Goal: Task Accomplishment & Management: Use online tool/utility

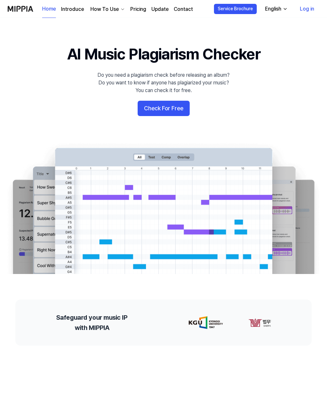
click at [173, 107] on button "Check For Free" at bounding box center [164, 108] width 52 height 15
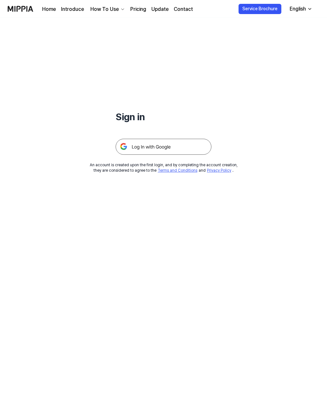
click at [173, 152] on img at bounding box center [164, 147] width 96 height 16
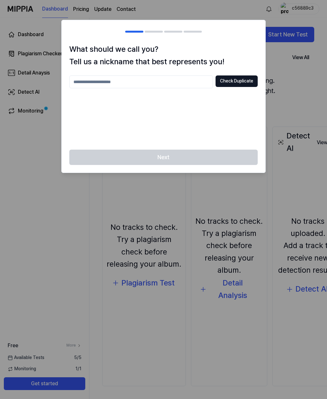
click at [145, 84] on input "text" at bounding box center [141, 81] width 144 height 13
type input "***"
click at [239, 78] on button "Check Duplicate" at bounding box center [237, 81] width 42 height 12
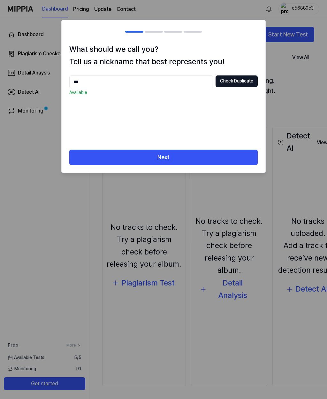
click at [210, 156] on button "Next" at bounding box center [163, 157] width 188 height 15
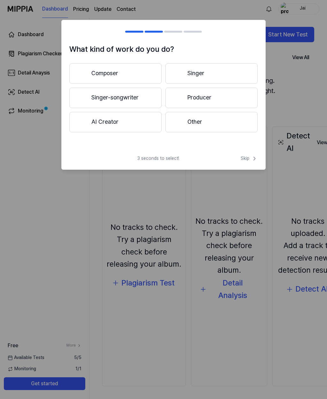
click at [128, 79] on button "Composer" at bounding box center [115, 73] width 92 height 20
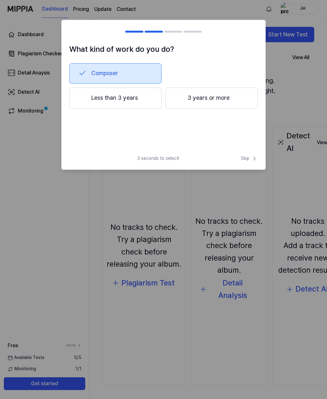
click at [221, 98] on button "3 years or more" at bounding box center [211, 98] width 92 height 21
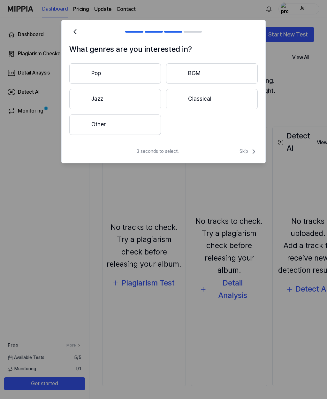
click at [137, 75] on button "Pop" at bounding box center [115, 73] width 92 height 20
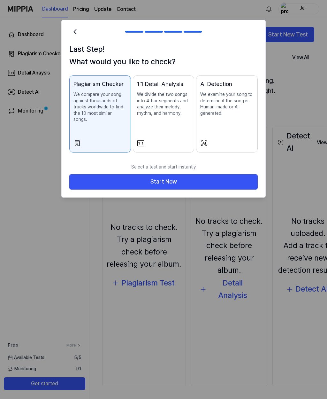
click at [239, 85] on div "AI Detection" at bounding box center [226, 84] width 53 height 9
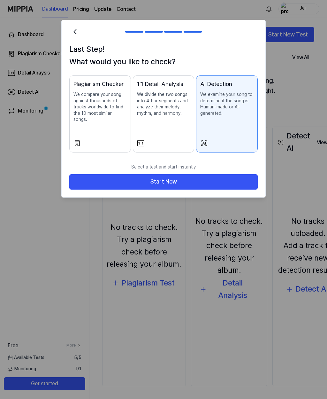
click at [105, 95] on p "We compare your song against thousands of tracks worldwide to find the 10 most …" at bounding box center [99, 106] width 53 height 31
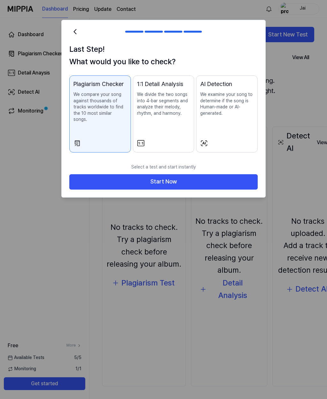
click at [178, 174] on button "Start Now" at bounding box center [163, 181] width 188 height 15
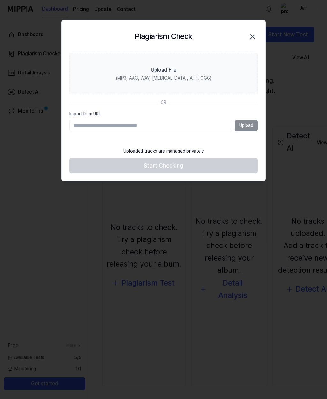
click at [248, 125] on div "Upload" at bounding box center [163, 126] width 188 height 12
click at [244, 130] on div "Upload" at bounding box center [163, 126] width 188 height 12
click at [246, 126] on div "Upload" at bounding box center [163, 126] width 188 height 12
click at [247, 123] on div "Upload" at bounding box center [163, 126] width 188 height 12
click at [175, 71] on div "Upload File" at bounding box center [164, 70] width 26 height 8
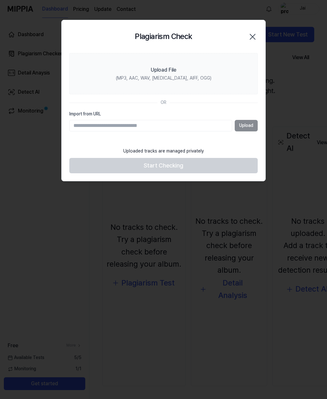
click at [0, 0] on input "Upload File (MP3, AAC, WAV, FLAC, AIFF, OGG)" at bounding box center [0, 0] width 0 height 0
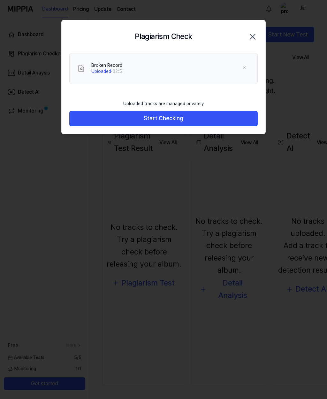
click at [175, 117] on button "Start Checking" at bounding box center [163, 118] width 188 height 15
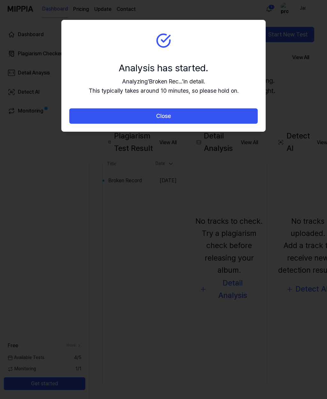
click at [181, 119] on button "Close" at bounding box center [163, 115] width 188 height 15
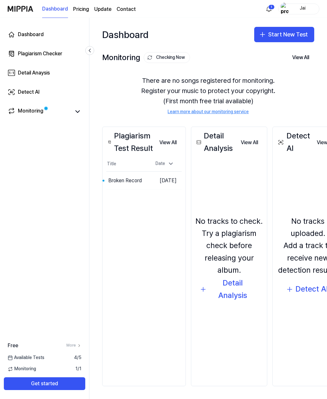
click at [302, 55] on button "View All" at bounding box center [300, 57] width 27 height 13
click at [169, 141] on button "View All" at bounding box center [167, 142] width 27 height 13
click at [167, 142] on button "View All" at bounding box center [167, 142] width 27 height 13
click at [170, 141] on button "View All" at bounding box center [167, 142] width 27 height 13
click at [174, 143] on button "View All" at bounding box center [167, 142] width 27 height 13
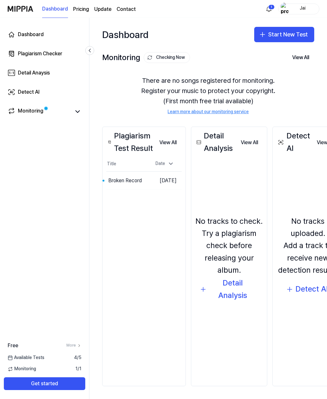
click at [47, 55] on div "Plagiarism Checker" at bounding box center [40, 54] width 44 height 8
click at [37, 52] on div "Plagiarism Checker" at bounding box center [40, 54] width 44 height 8
click at [31, 55] on div "Plagiarism Checker" at bounding box center [40, 54] width 44 height 8
click at [37, 57] on div "Plagiarism Checker" at bounding box center [40, 54] width 44 height 8
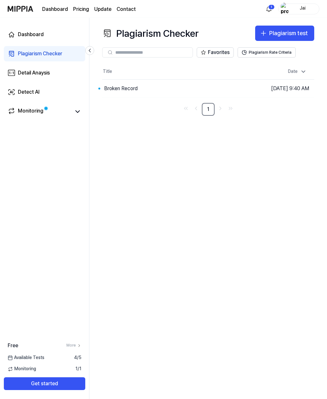
click at [33, 113] on div "Monitoring" at bounding box center [31, 111] width 26 height 9
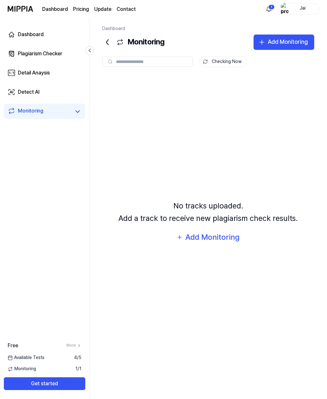
click at [35, 52] on div "Plagiarism Checker" at bounding box center [40, 54] width 44 height 8
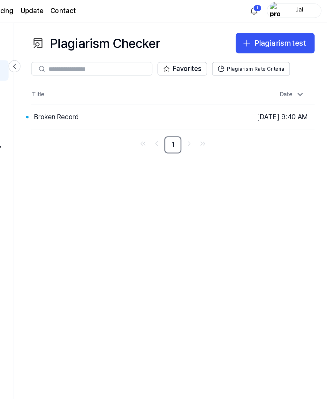
click at [0, 0] on button "Go to Results" at bounding box center [0, 0] width 0 height 0
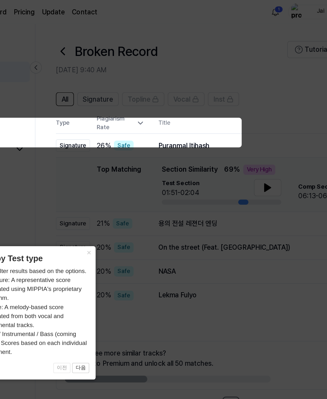
click at [218, 224] on icon at bounding box center [163, 199] width 327 height 399
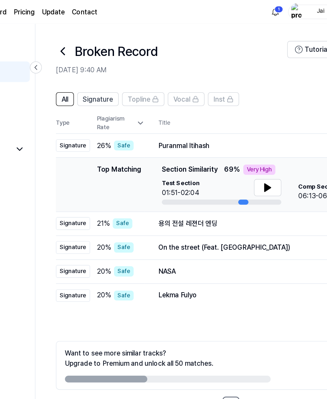
scroll to position [2, 0]
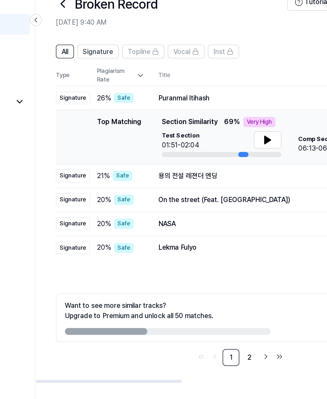
click at [261, 137] on icon at bounding box center [263, 140] width 4 height 6
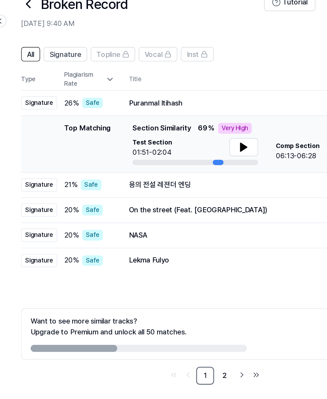
click at [243, 296] on link "2" at bounding box center [249, 302] width 13 height 13
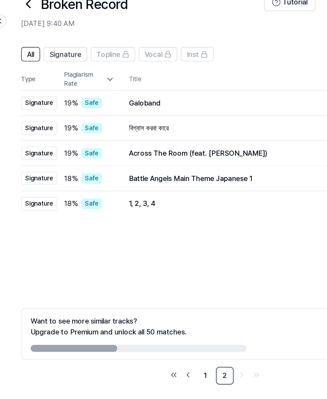
click at [229, 296] on link "1" at bounding box center [235, 302] width 13 height 13
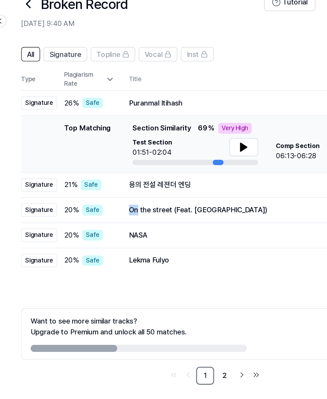
click at [171, 194] on td "NASA Open" at bounding box center [276, 203] width 210 height 18
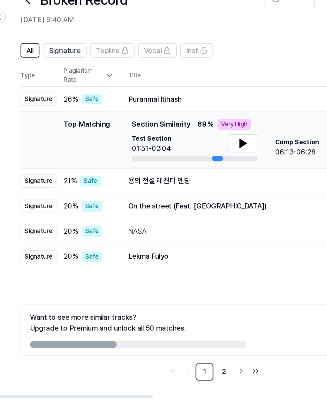
click at [140, 260] on div "Want to see more similar tracks? Upgrade to Premium and unlock all 50 matches." at bounding box center [188, 273] width 154 height 26
